Goal: Task Accomplishment & Management: Use online tool/utility

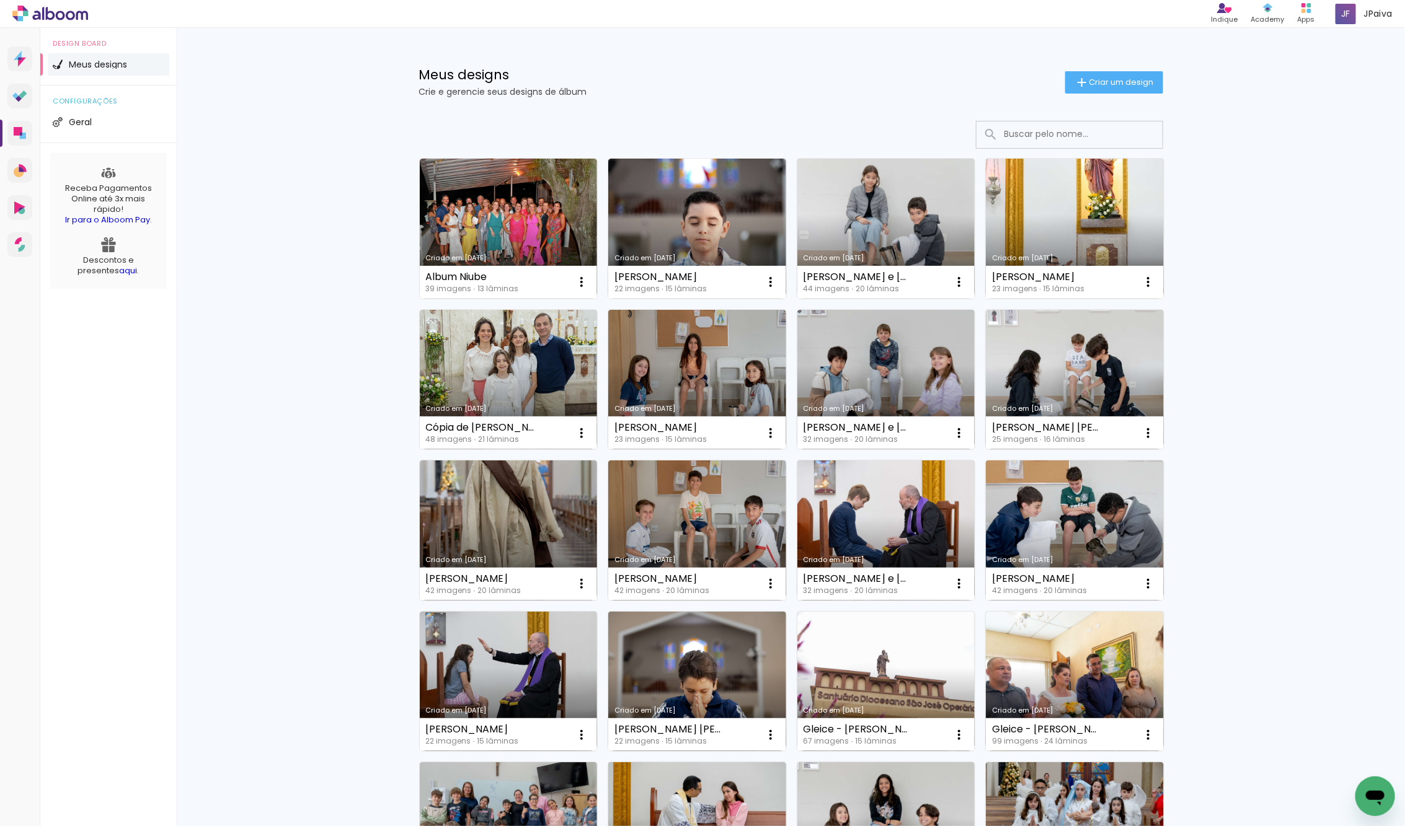
click at [464, 365] on link "Criado em [DATE]" at bounding box center [509, 380] width 178 height 140
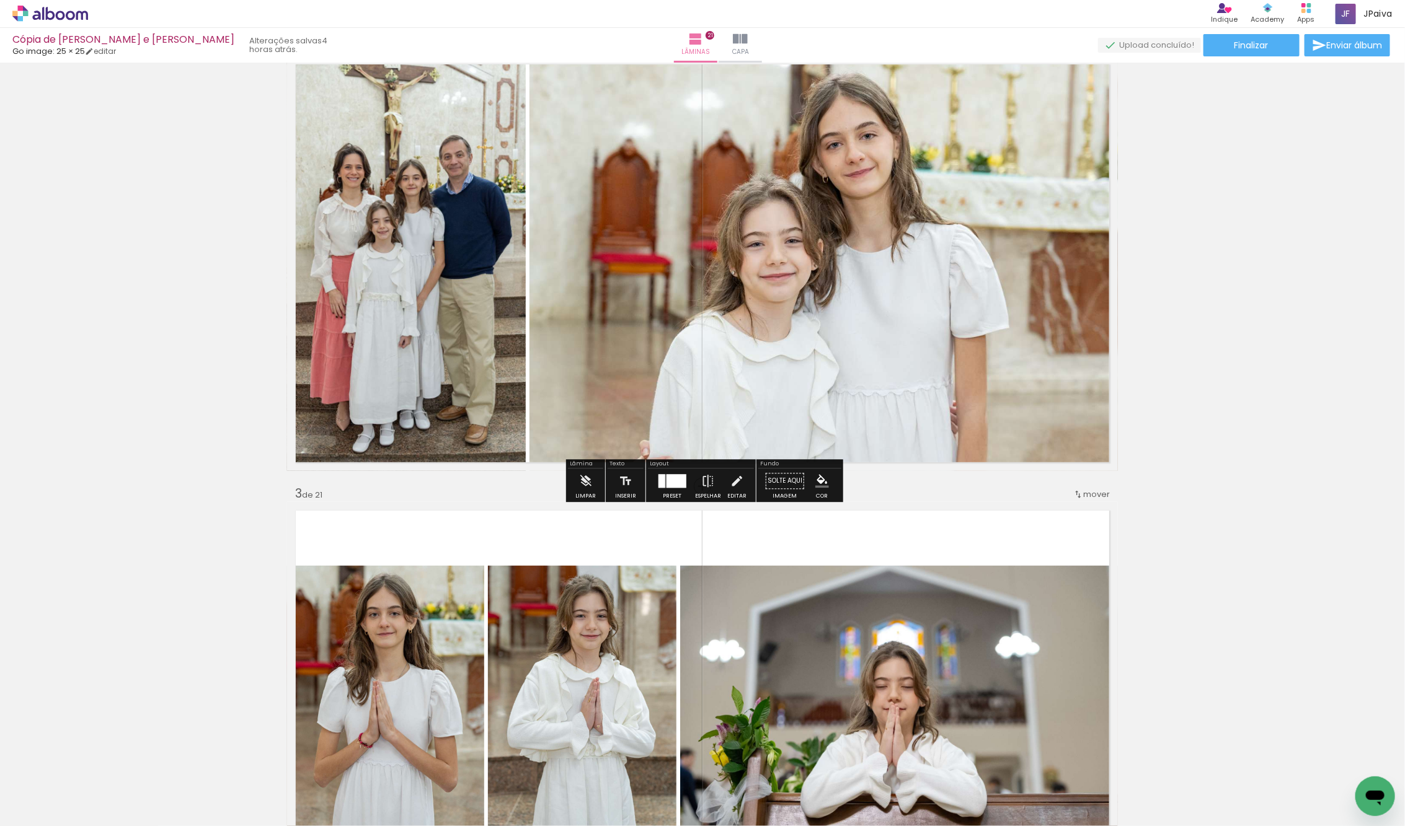
scroll to position [488, 0]
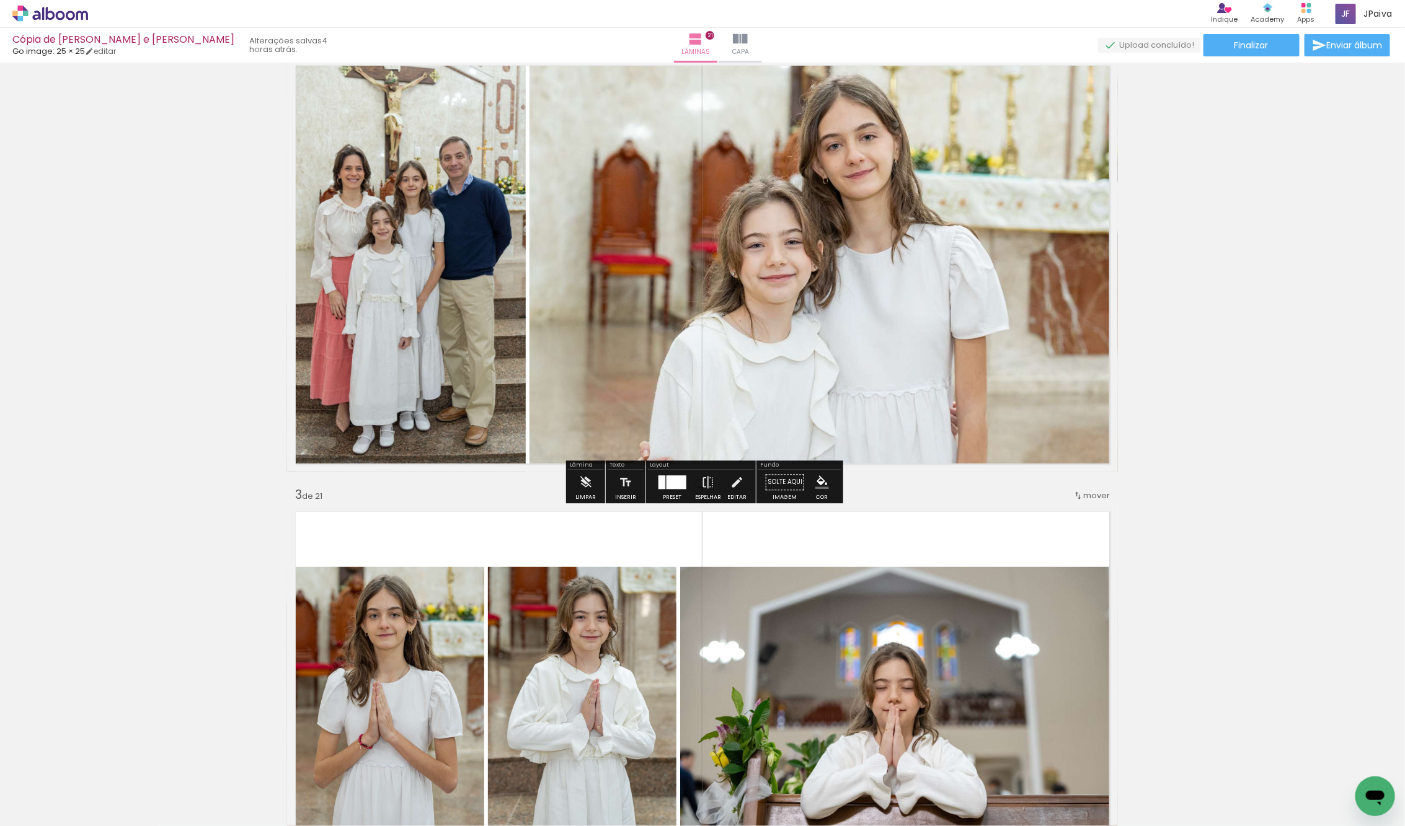
click at [811, 263] on quentale-photo at bounding box center [823, 264] width 588 height 415
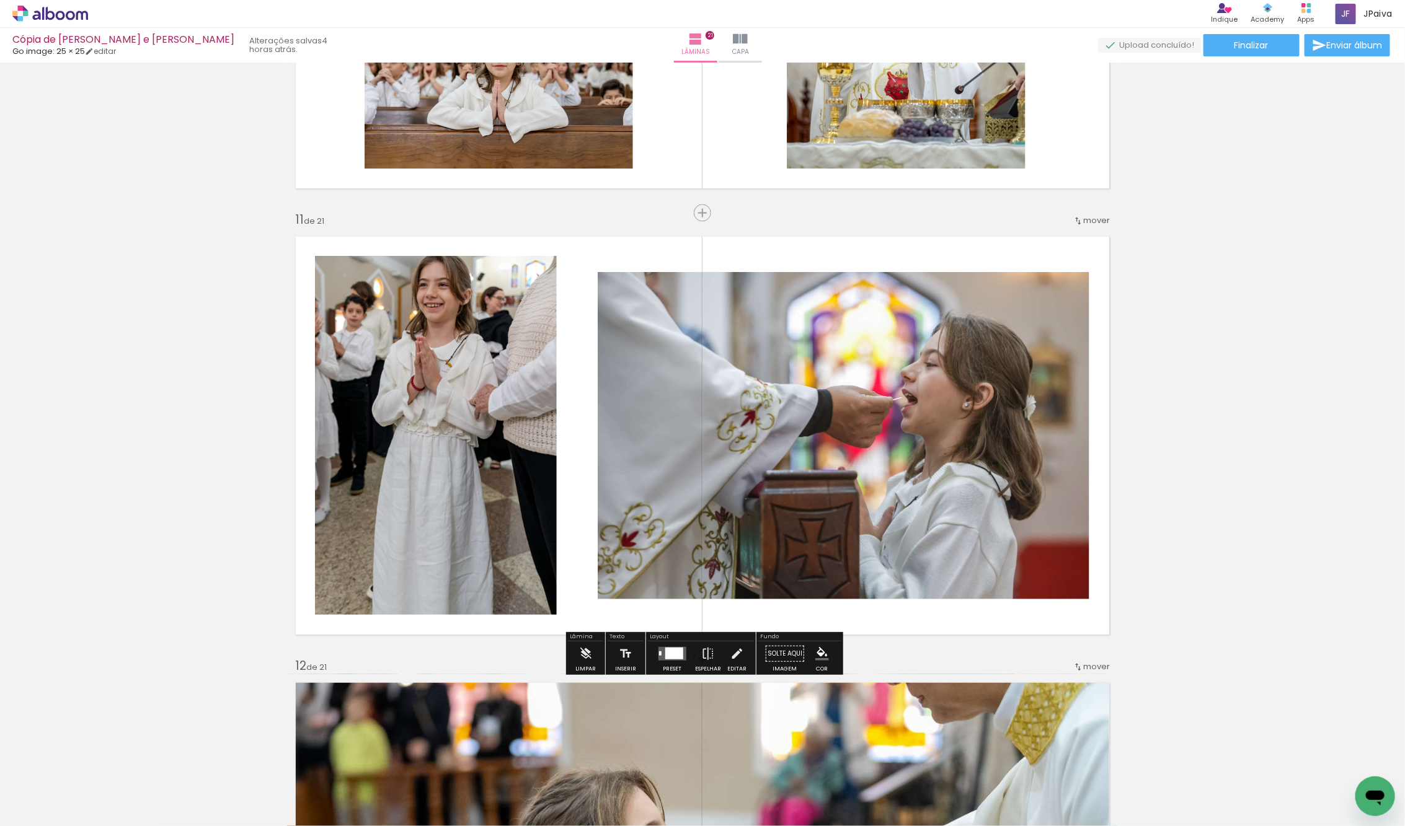
scroll to position [4336, 0]
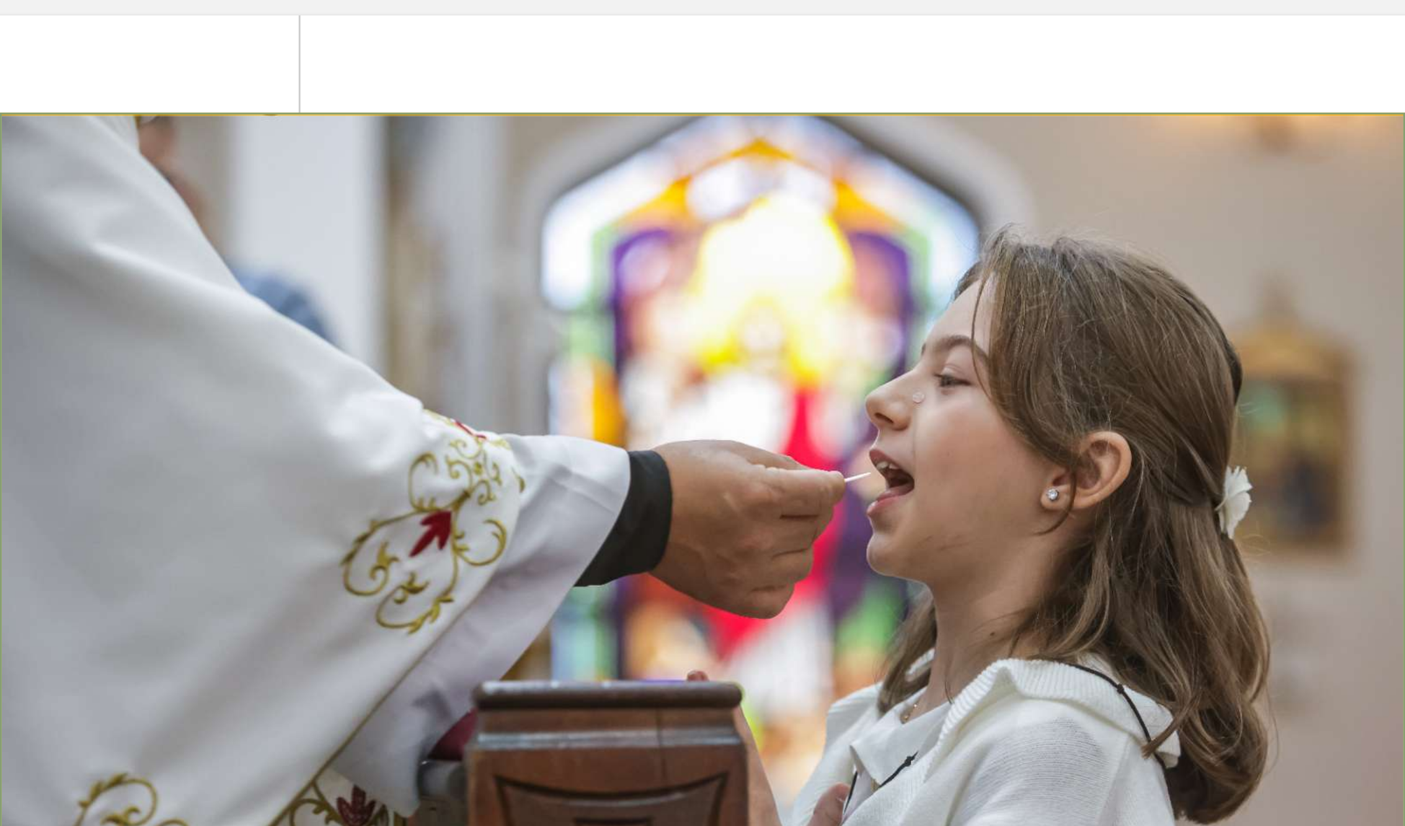
click at [742, 348] on quentale-photo at bounding box center [844, 434] width 492 height 327
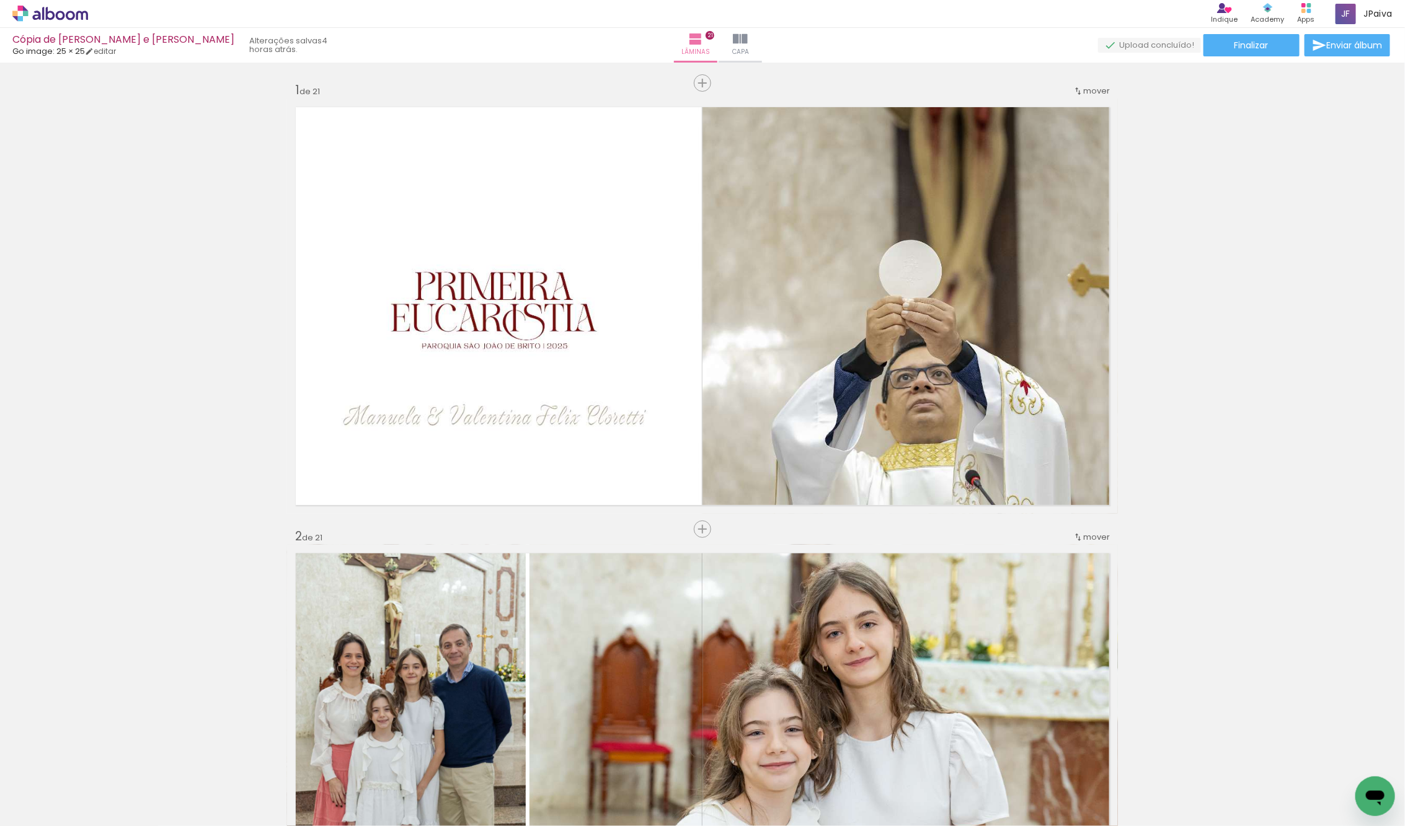
scroll to position [4336, 0]
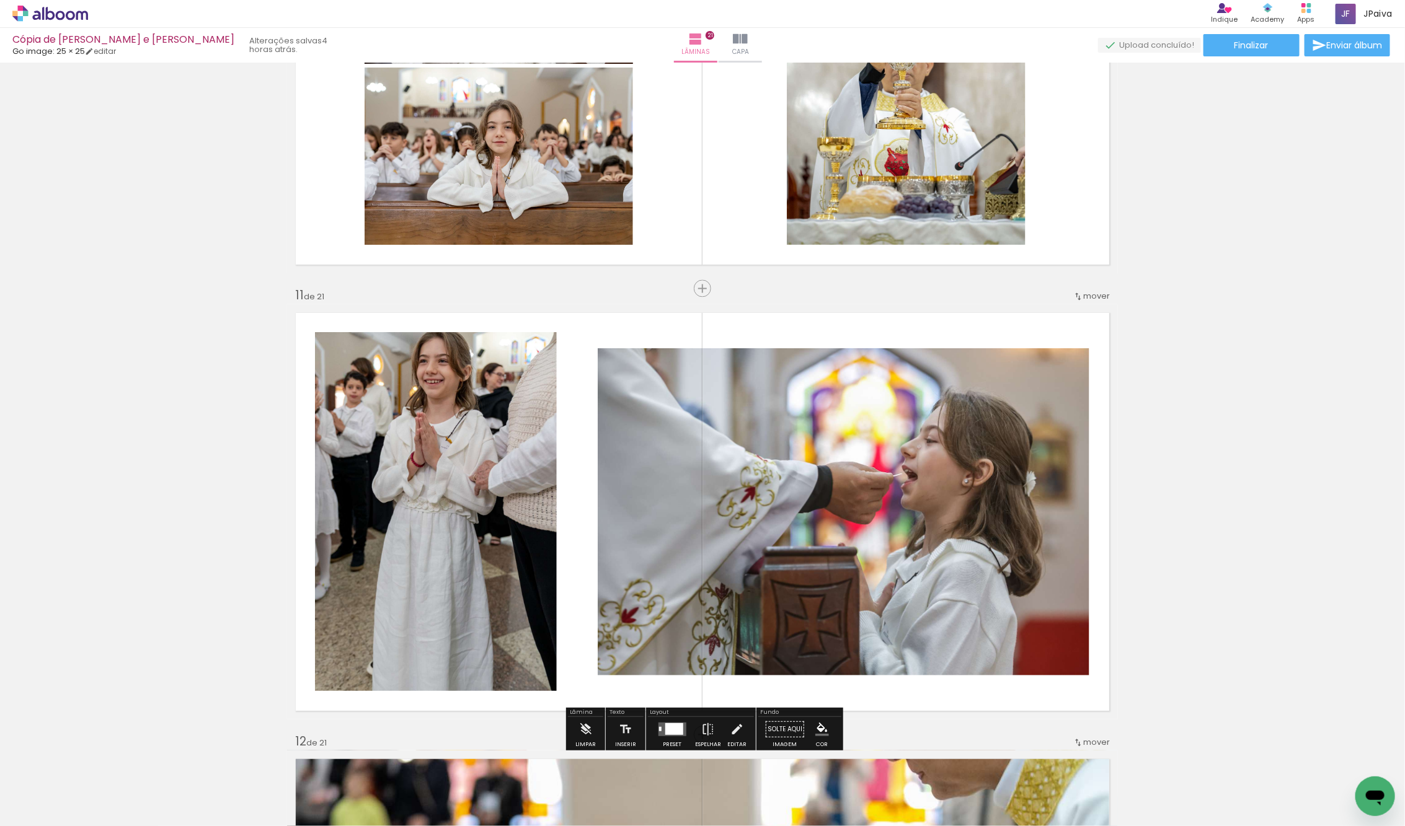
scroll to position [4254, 0]
